Goal: Task Accomplishment & Management: Use online tool/utility

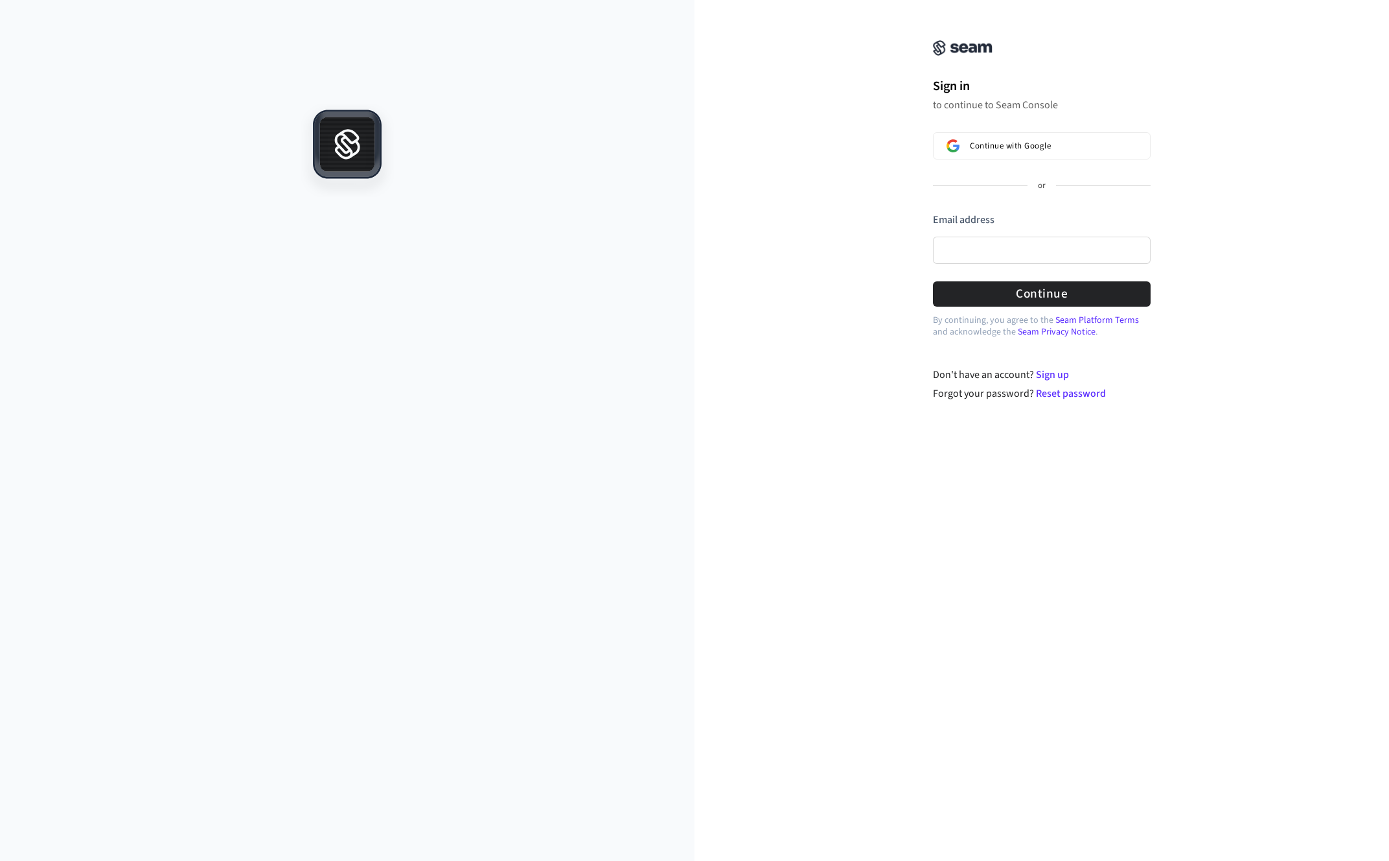
click at [846, 88] on div "Sign in to continue to Seam Console Continue with Google or Email address Passw…" at bounding box center [1042, 209] width 695 height 386
click at [1243, 85] on div "Sign in to continue to Seam Console Continue with Google or Email address Passw…" at bounding box center [1042, 209] width 695 height 386
